Goal: Task Accomplishment & Management: Use online tool/utility

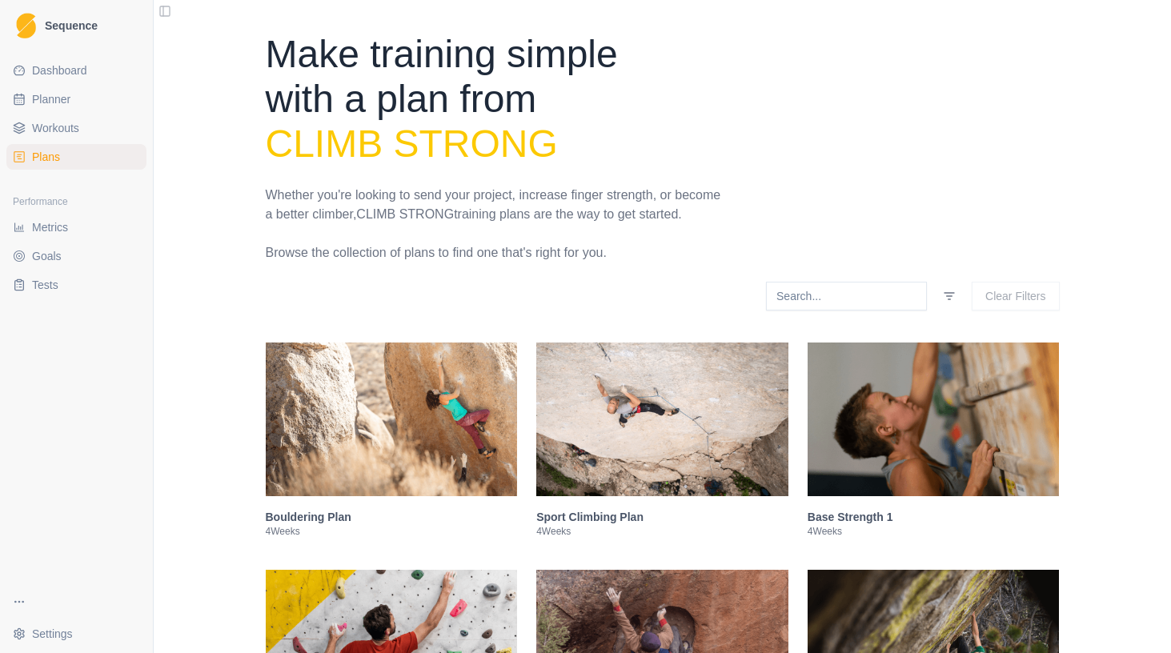
click at [48, 107] on link "Planner" at bounding box center [76, 99] width 140 height 26
select select "month"
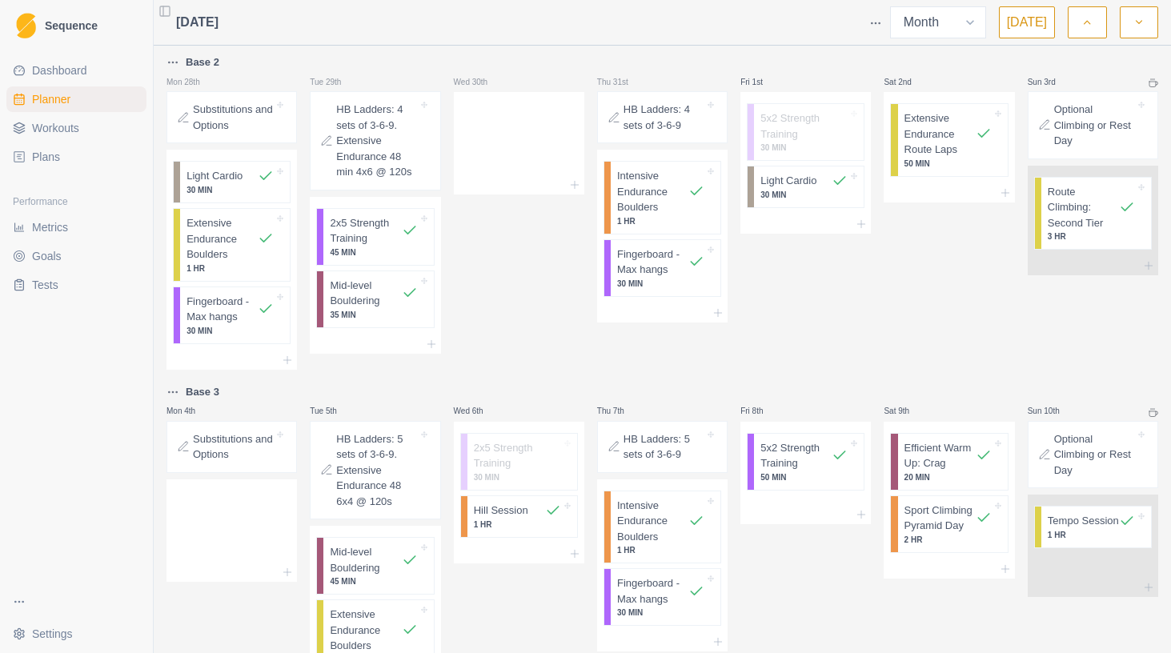
click at [1035, 17] on button "[DATE]" at bounding box center [1027, 22] width 56 height 32
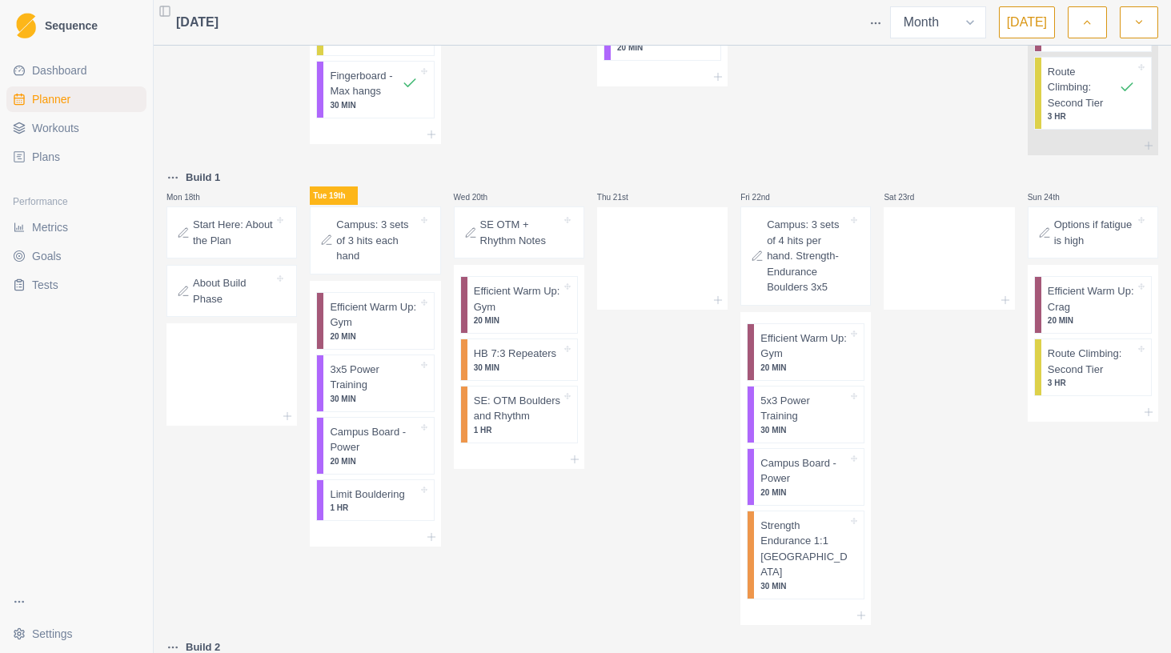
scroll to position [958, 0]
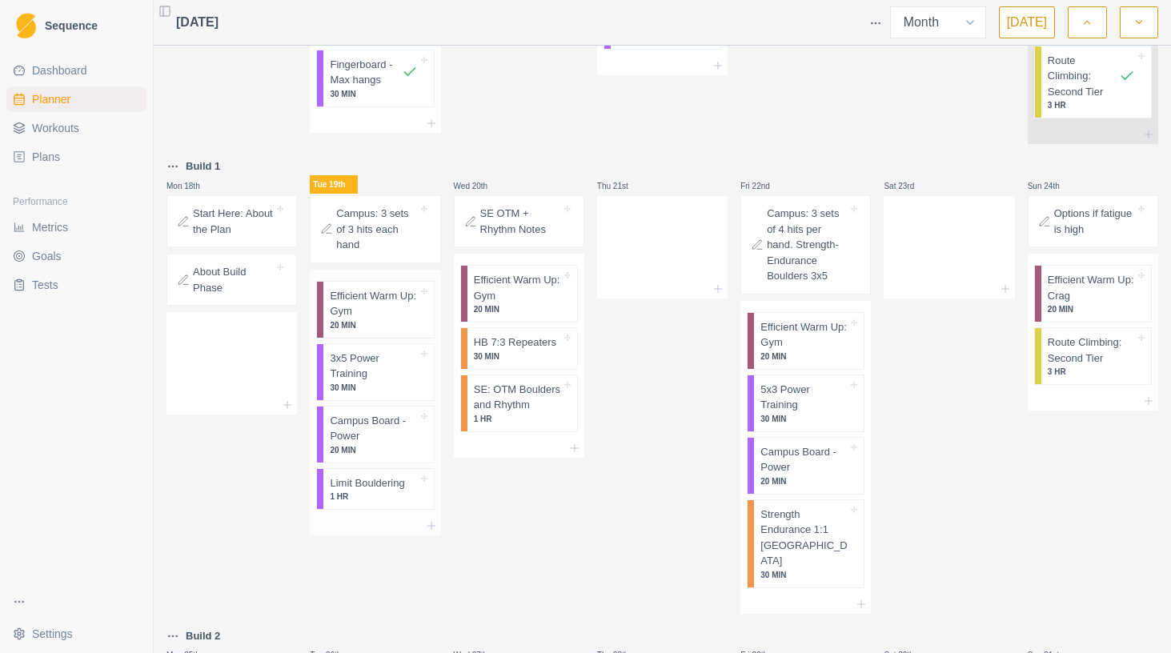
click at [392, 331] on p "20 MIN" at bounding box center [373, 325] width 87 height 12
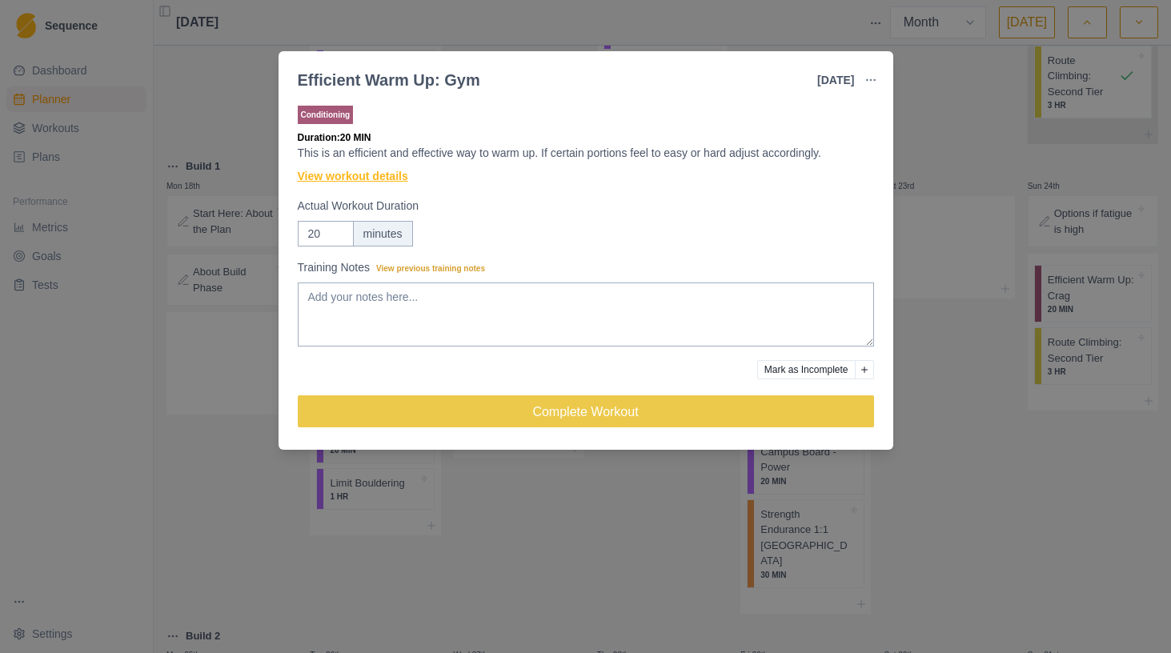
click at [369, 182] on link "View workout details" at bounding box center [353, 176] width 110 height 17
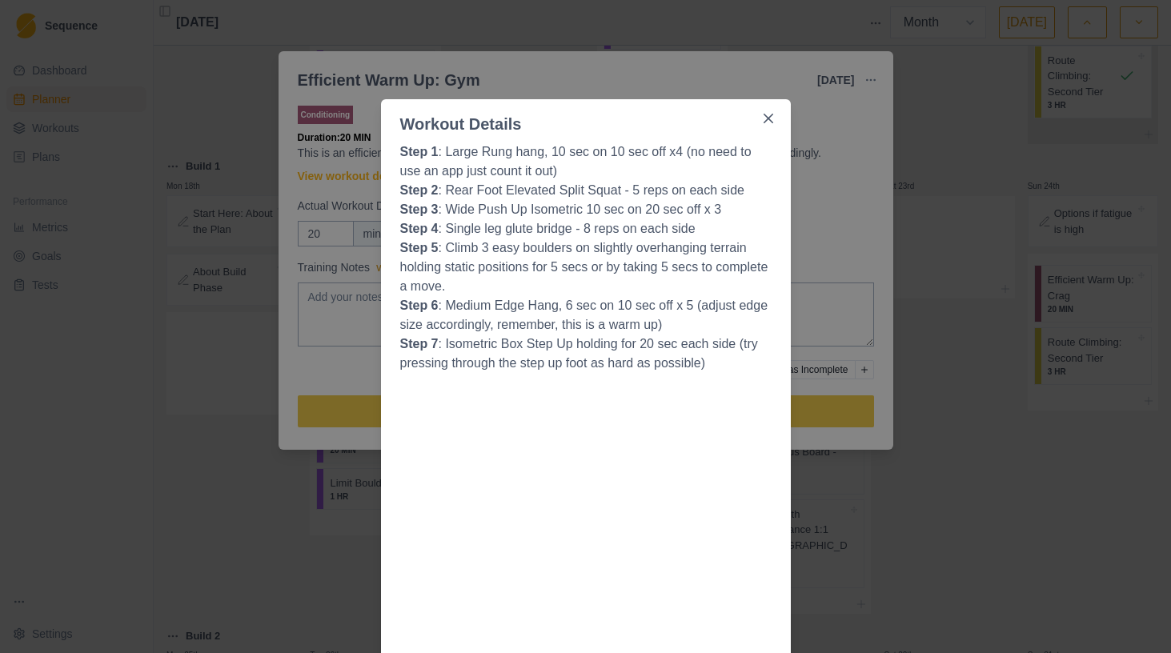
click at [914, 244] on div "Workout Details Step 1 : Large Rung hang, 10 sec on 10 sec off x4 (no need to u…" at bounding box center [585, 326] width 1171 height 653
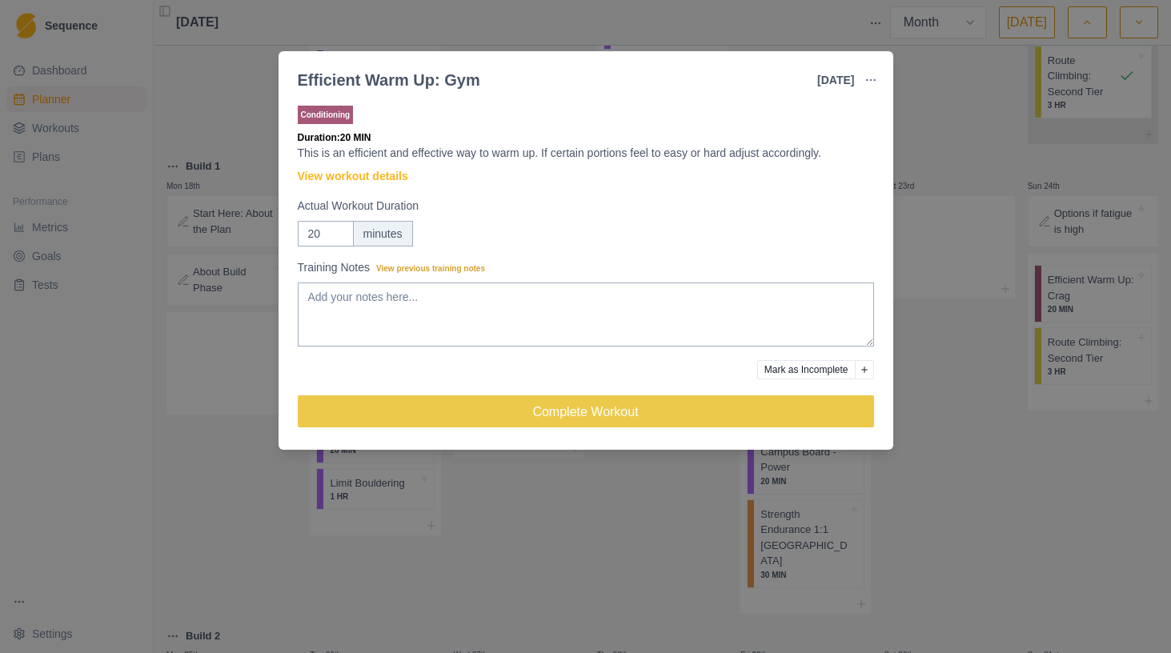
click at [914, 244] on div "Efficient Warm Up: Gym [DATE] Link To Goal View Workout Metrics Edit Original W…" at bounding box center [585, 326] width 1171 height 653
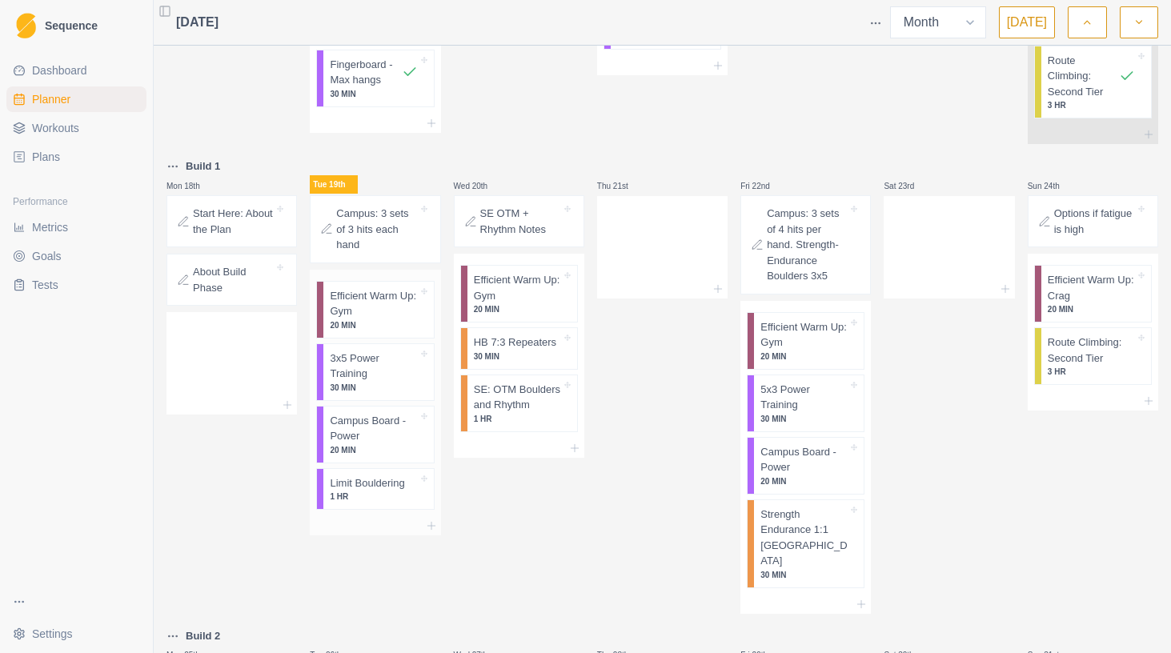
click at [383, 382] on p "3x5 Power Training" at bounding box center [373, 366] width 87 height 31
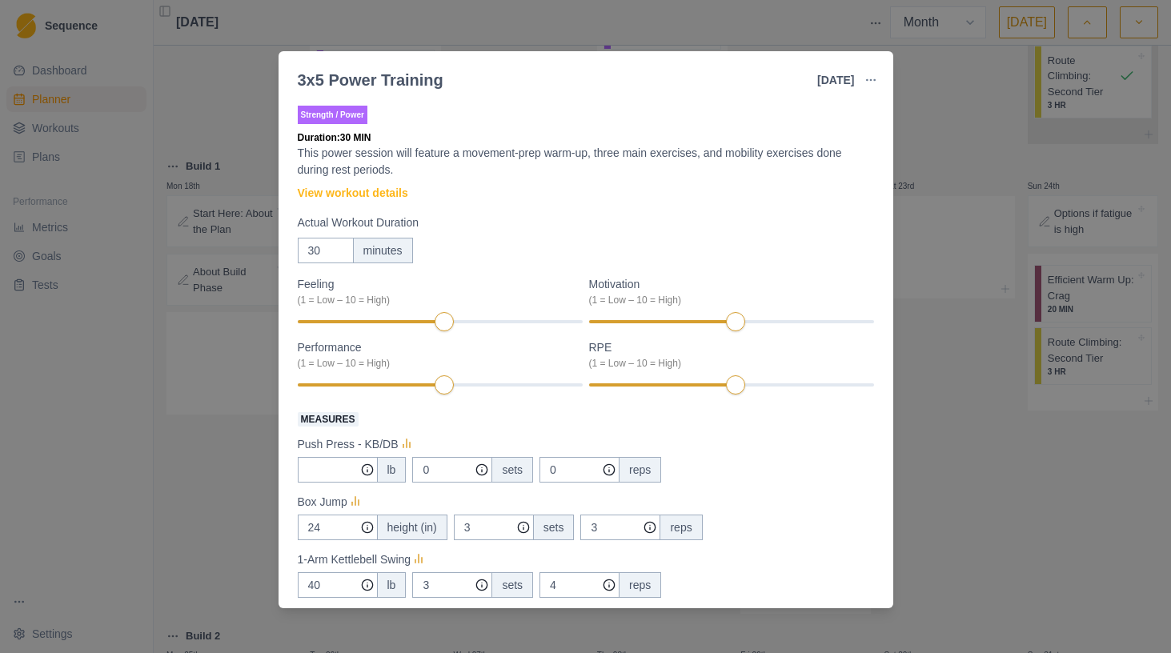
click at [1086, 370] on div "3x5 Power Training [DATE] Link To Goal View Workout Metrics Edit Original Worko…" at bounding box center [585, 326] width 1171 height 653
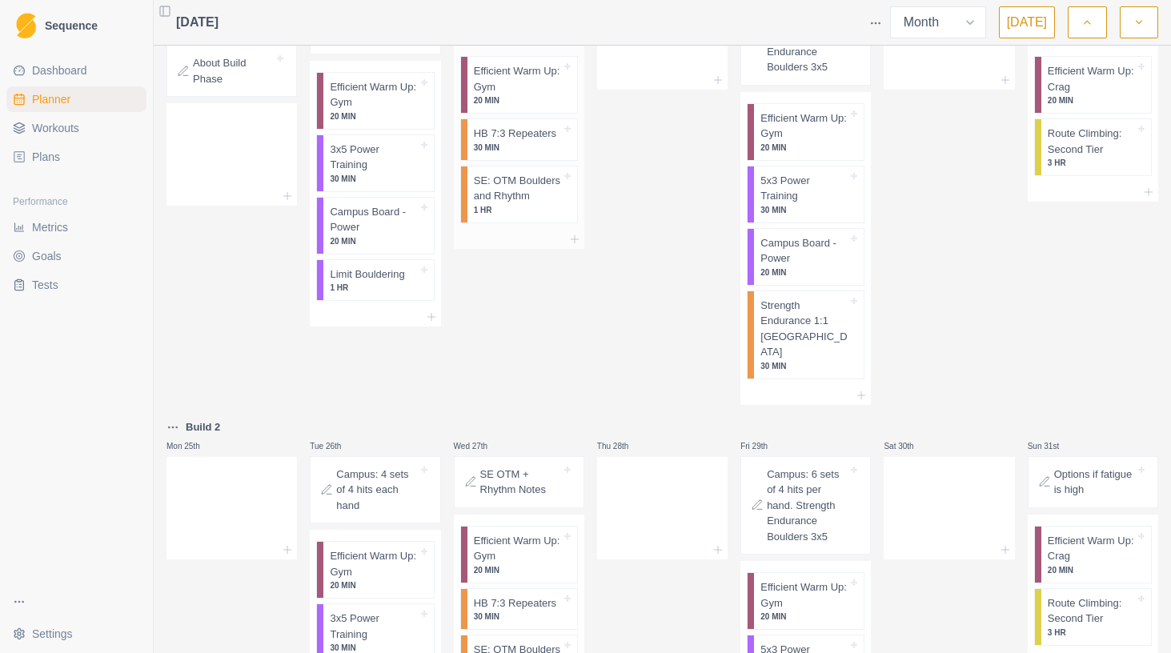
scroll to position [1021, 0]
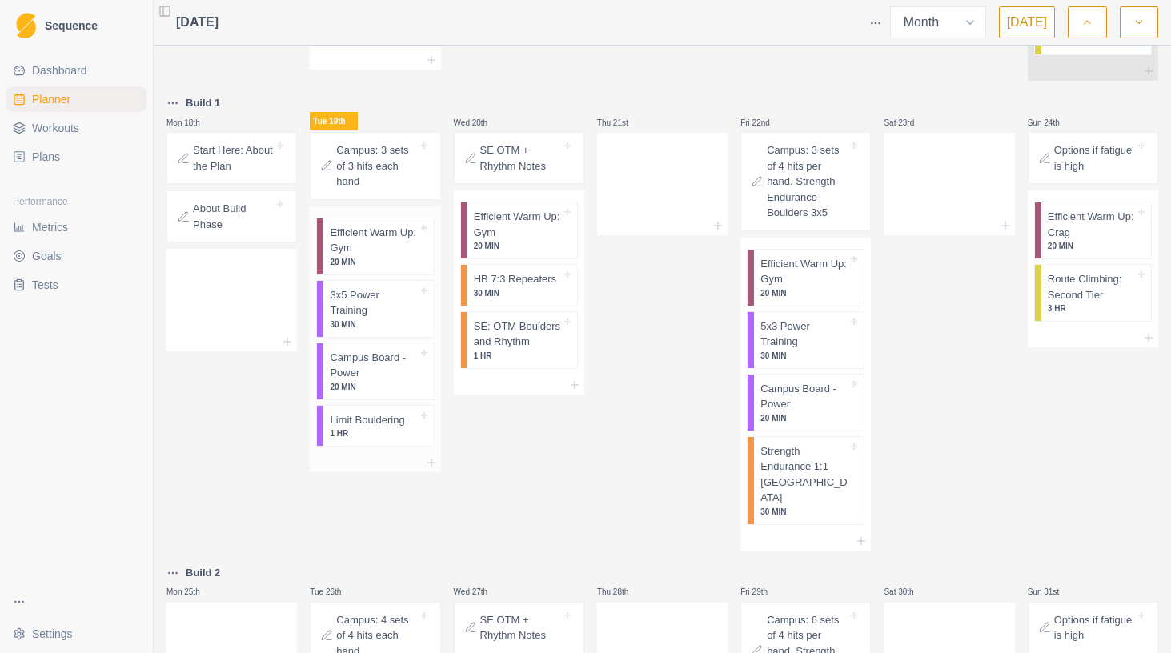
click at [370, 381] on p "Campus Board - Power" at bounding box center [373, 365] width 87 height 31
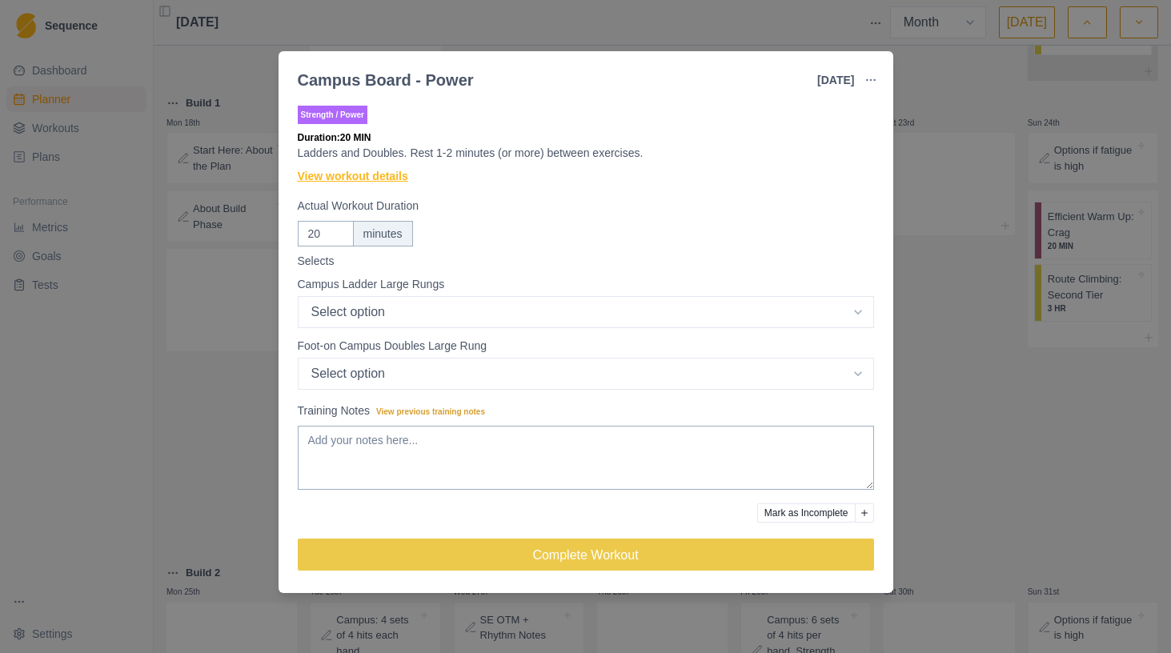
click at [392, 173] on link "View workout details" at bounding box center [353, 176] width 110 height 17
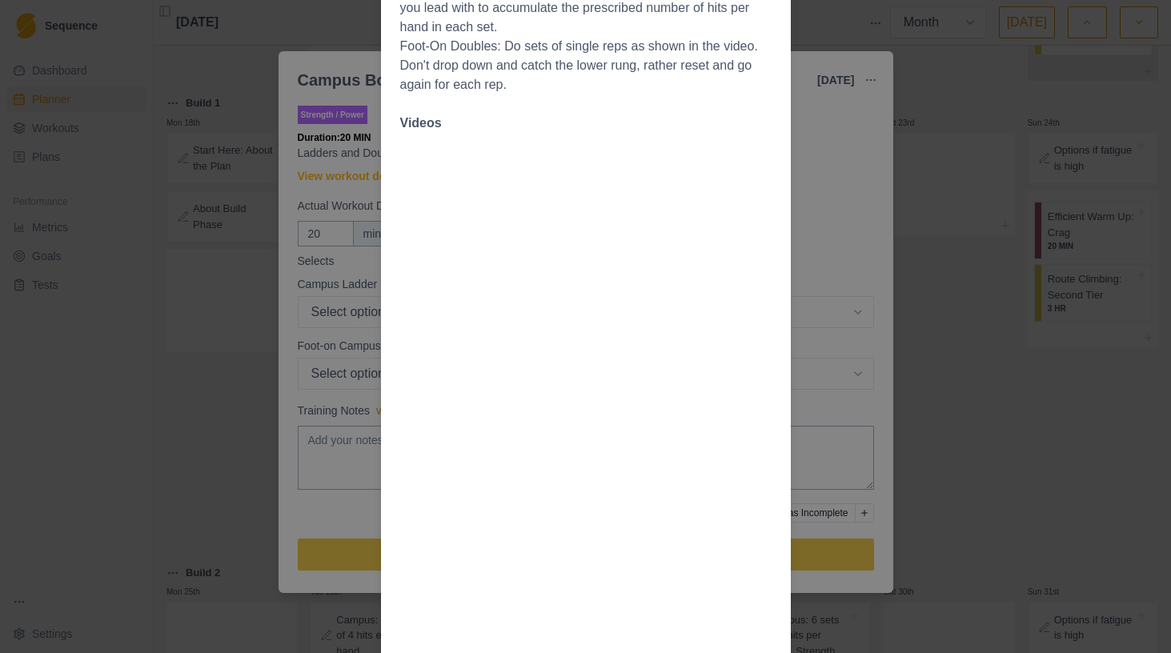
scroll to position [562, 0]
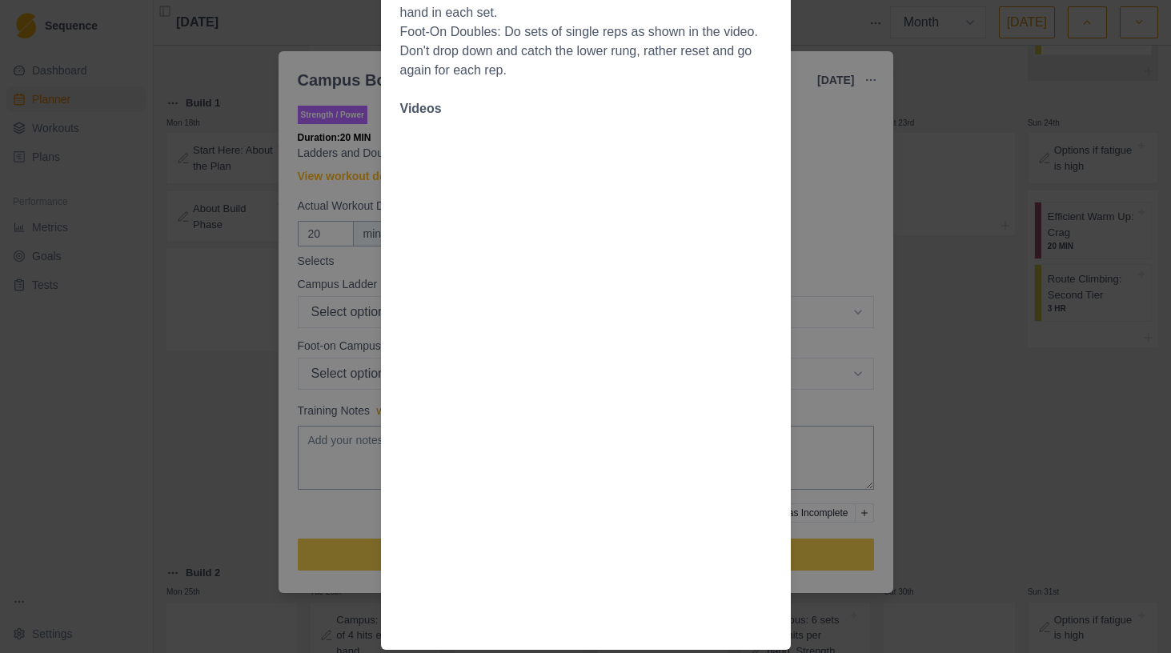
click at [1011, 312] on div "Workout Details Overview Campus training is a useful tool for developing power …" at bounding box center [585, 326] width 1171 height 653
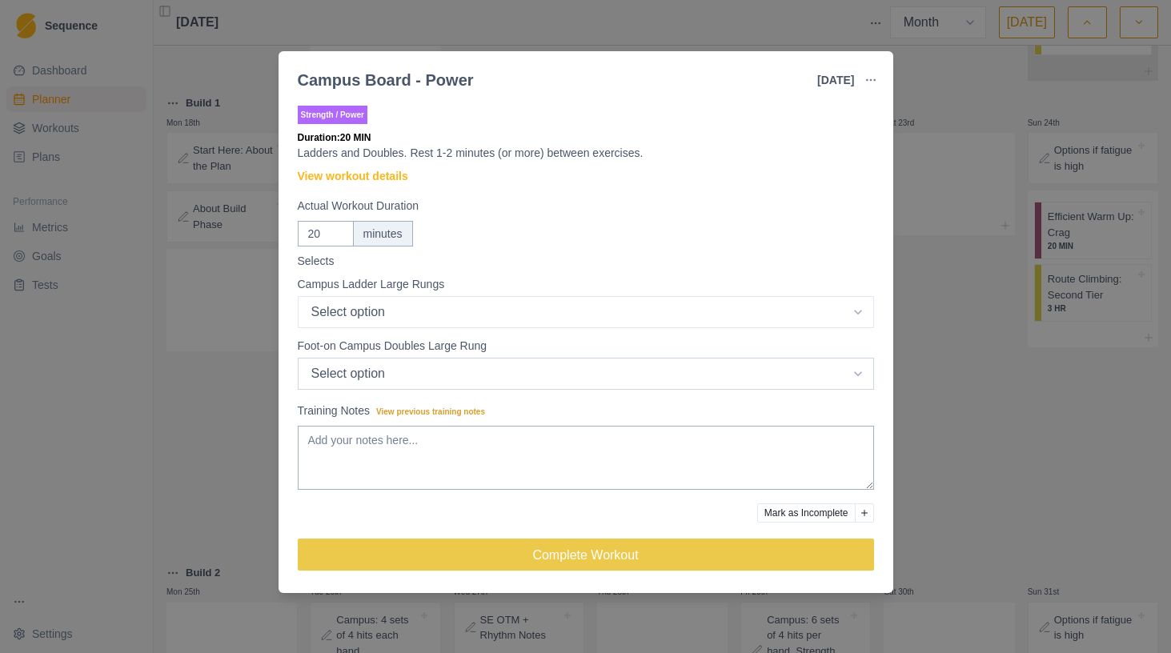
click at [381, 328] on select "Select option 1-2 1-3 1-4 1-5 1-6 1-7" at bounding box center [586, 312] width 576 height 32
click at [163, 390] on div "Campus Board - Power [DATE] Link To Goal View Workout Metrics Edit Original Wor…" at bounding box center [585, 326] width 1171 height 653
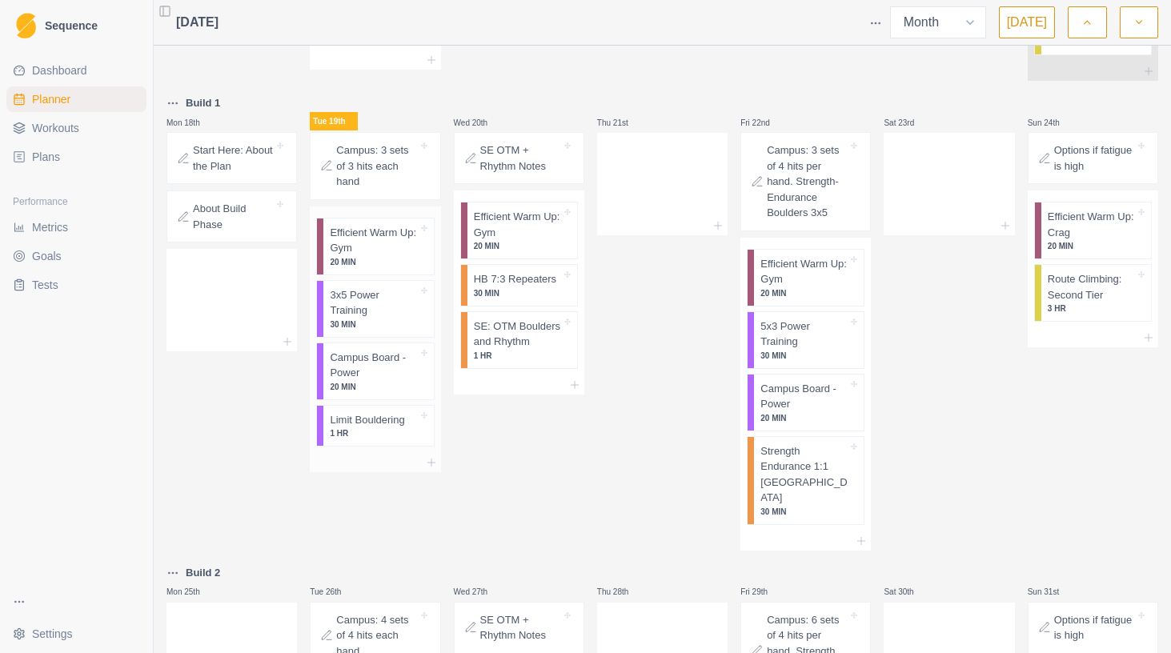
click at [379, 428] on p "Limit Bouldering" at bounding box center [367, 420] width 74 height 16
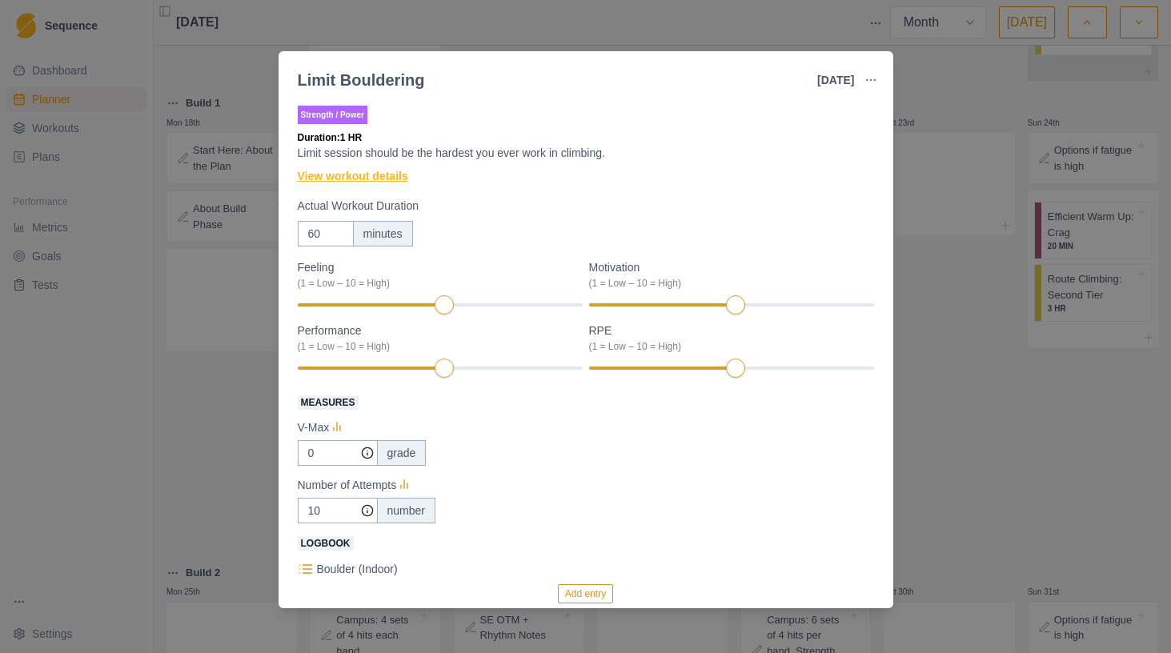
click at [384, 181] on link "View workout details" at bounding box center [353, 176] width 110 height 17
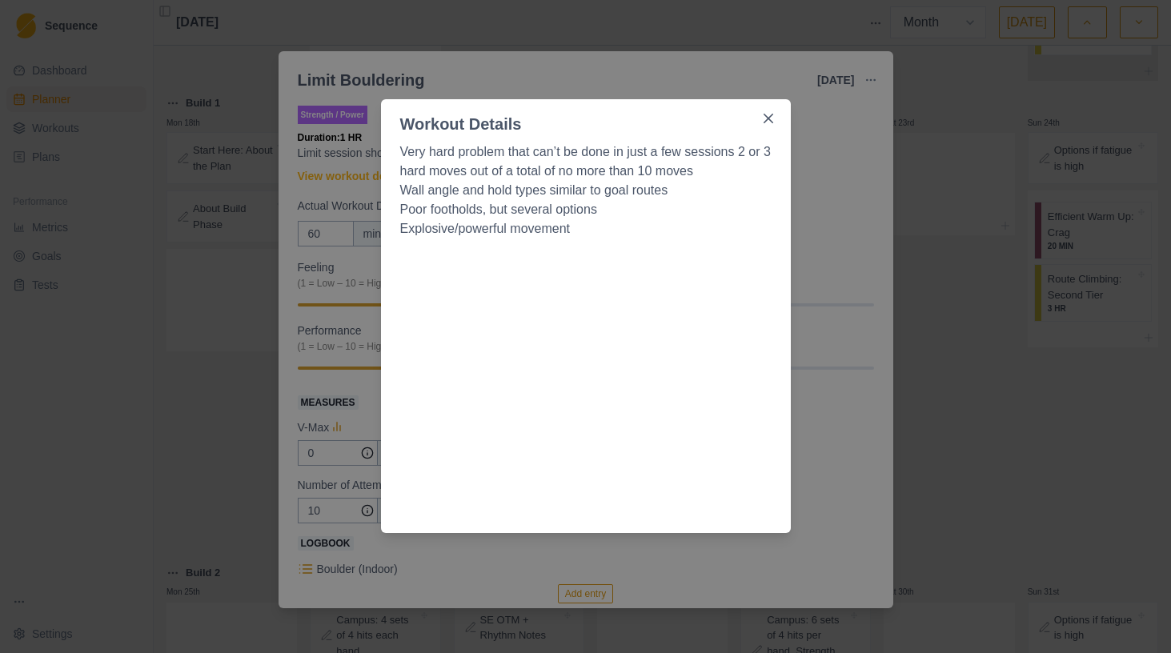
click at [1061, 326] on div "Workout Details Very hard problem that can’t be done in just a few sessions 2 o…" at bounding box center [585, 326] width 1171 height 653
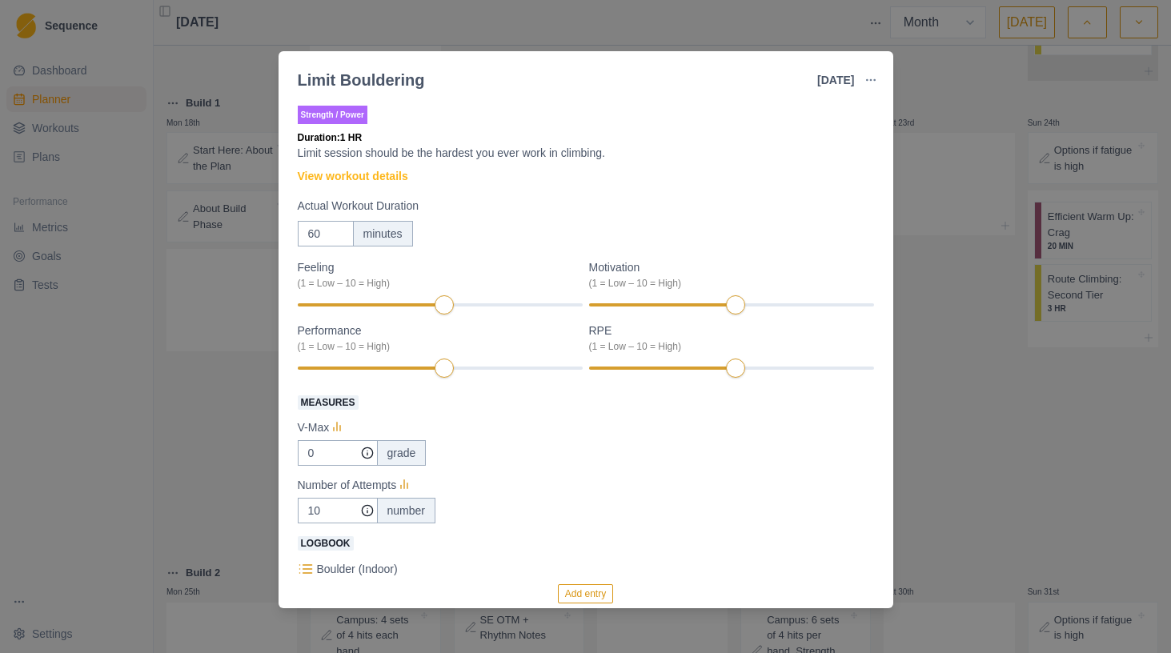
click at [1054, 326] on div "Limit Bouldering [DATE] Link To Goal View Workout Metrics Edit Original Workout…" at bounding box center [585, 326] width 1171 height 653
